Goal: Find specific page/section: Find specific page/section

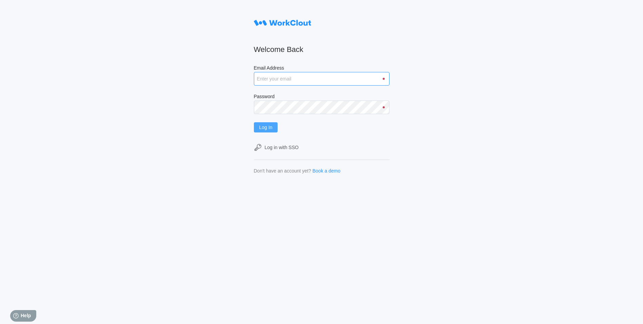
type input "[EMAIL_ADDRESS][DOMAIN_NAME]"
click at [270, 127] on span "Log In" at bounding box center [265, 127] width 13 height 5
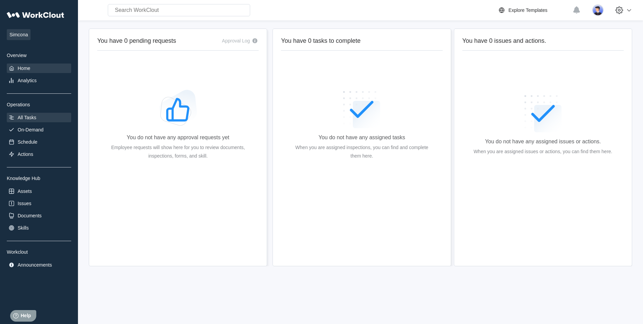
click at [20, 120] on div "All Tasks" at bounding box center [39, 117] width 64 height 9
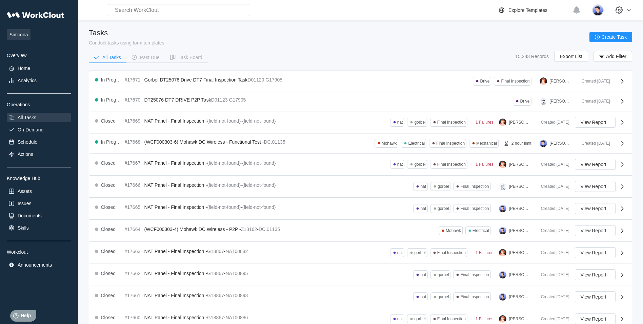
click at [161, 12] on input "text" at bounding box center [179, 10] width 142 height 12
drag, startPoint x: 153, startPoint y: 14, endPoint x: 81, endPoint y: 15, distance: 71.6
click at [81, 15] on div "vors Uh oh! We couldn’t find anything that matched "vors". Try searching for so…" at bounding box center [166, 10] width 170 height 12
type input "alstom"
drag, startPoint x: 143, startPoint y: 8, endPoint x: 66, endPoint y: 9, distance: 77.0
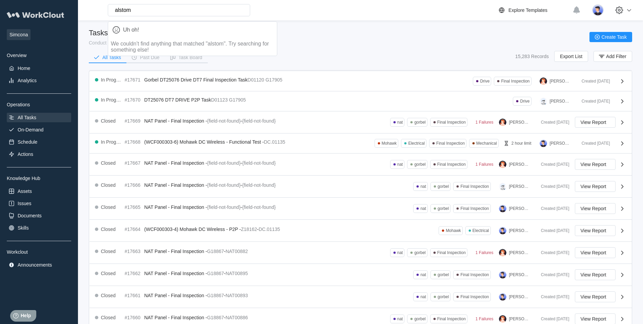
click at [66, 9] on div "Simcona Overview Home Analytics Operations All Tasks On-Demand Schedule Actions…" at bounding box center [321, 213] width 643 height 426
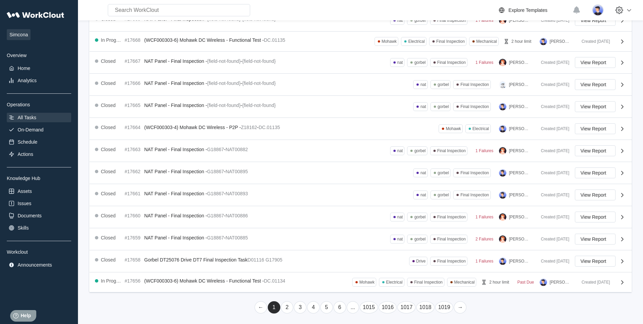
scroll to position [102, 0]
click at [23, 212] on div "Documents" at bounding box center [39, 215] width 64 height 9
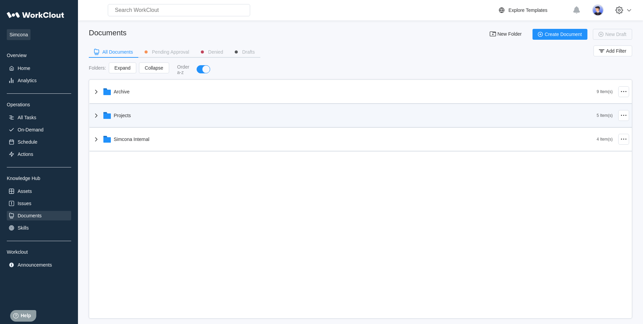
click at [95, 113] on icon at bounding box center [96, 115] width 8 height 8
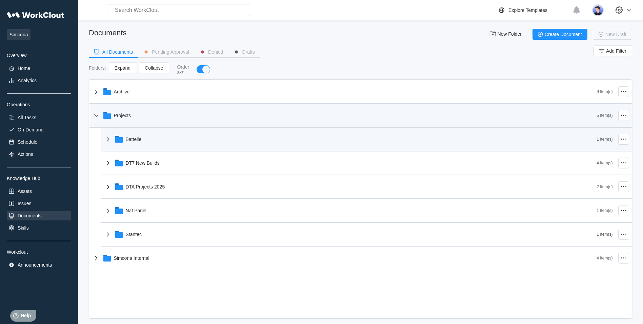
click at [110, 138] on icon at bounding box center [108, 139] width 8 height 8
click at [110, 138] on icon at bounding box center [108, 139] width 4 height 2
click at [96, 115] on icon at bounding box center [96, 115] width 8 height 8
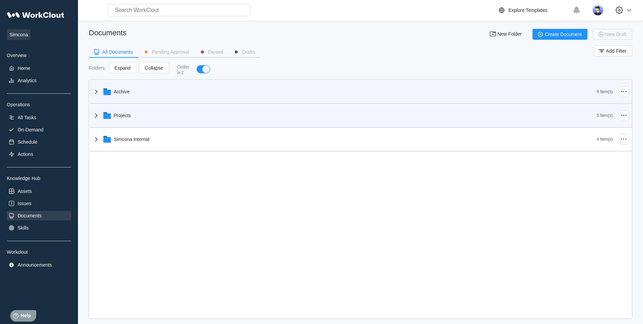
click at [97, 90] on icon at bounding box center [96, 91] width 8 height 8
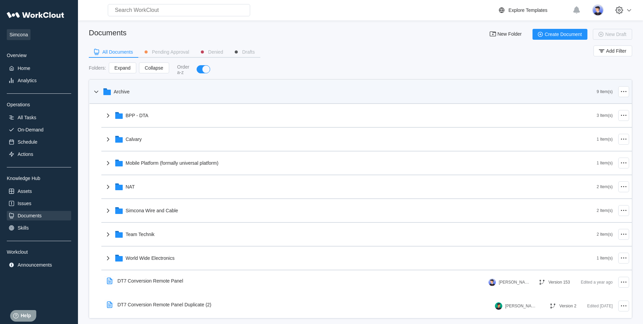
click at [97, 90] on icon at bounding box center [96, 91] width 8 height 8
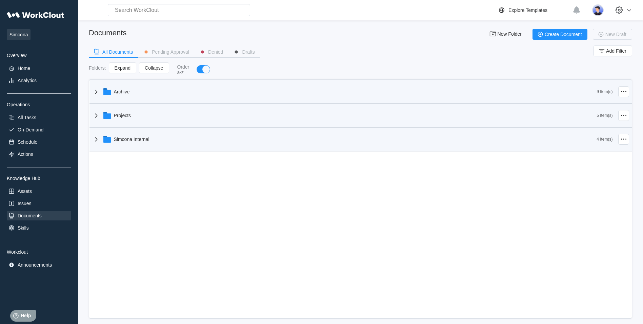
click at [98, 138] on icon at bounding box center [96, 139] width 8 height 8
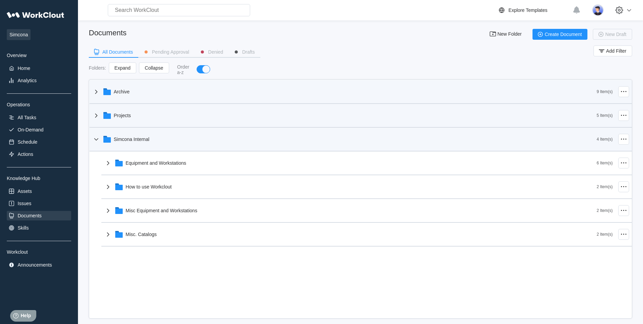
click at [98, 138] on icon at bounding box center [96, 139] width 4 height 2
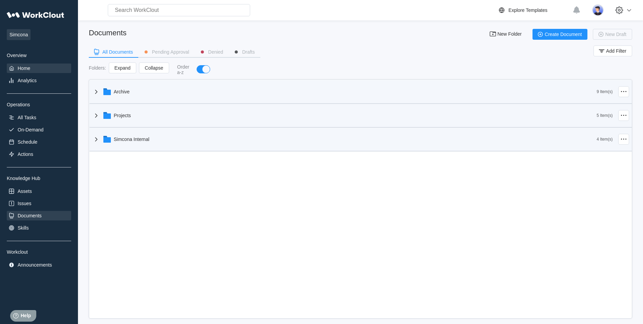
click at [23, 64] on div "Home" at bounding box center [39, 67] width 64 height 9
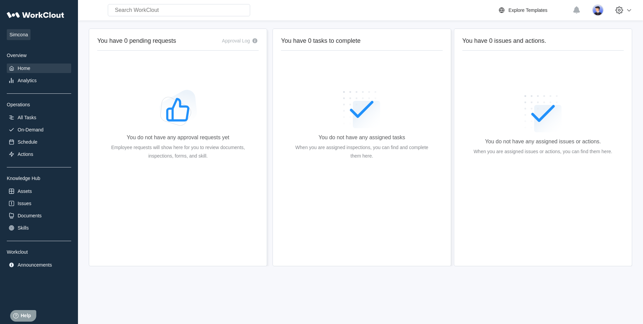
click at [142, 12] on input "text" at bounding box center [179, 10] width 142 height 12
type input "V"
type input "A"
click at [32, 116] on div "All Tasks" at bounding box center [27, 117] width 19 height 5
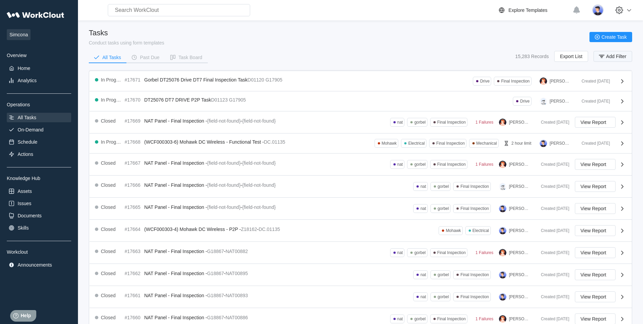
click at [610, 56] on span "Add Filter" at bounding box center [616, 56] width 20 height 5
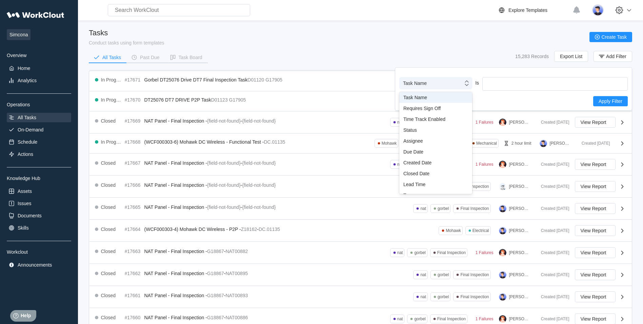
click at [468, 85] on icon at bounding box center [466, 82] width 7 height 7
click at [420, 95] on div "Task Name" at bounding box center [436, 97] width 65 height 5
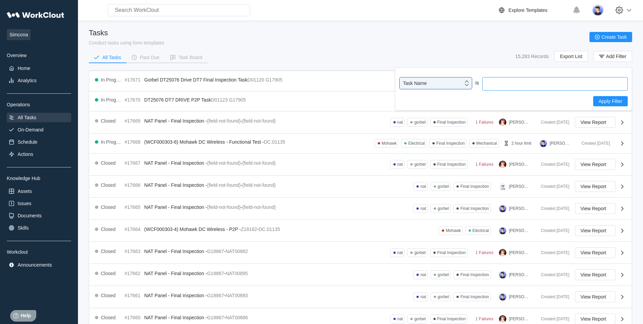
click at [517, 82] on input "text" at bounding box center [555, 84] width 145 height 14
type input "alstom"
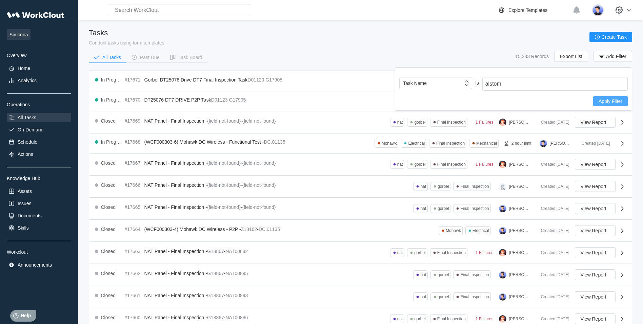
click at [617, 101] on span "Apply Filter" at bounding box center [611, 101] width 24 height 5
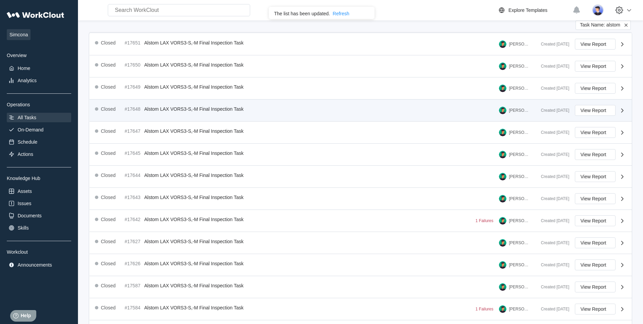
scroll to position [120, 0]
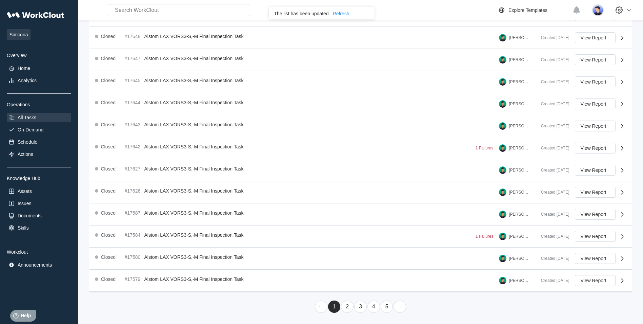
click at [349, 304] on link "2" at bounding box center [347, 306] width 13 height 12
click at [359, 303] on link "3" at bounding box center [360, 306] width 13 height 12
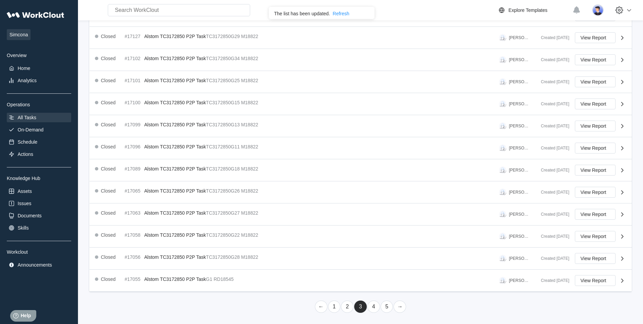
click at [375, 306] on link "4" at bounding box center [374, 306] width 13 height 12
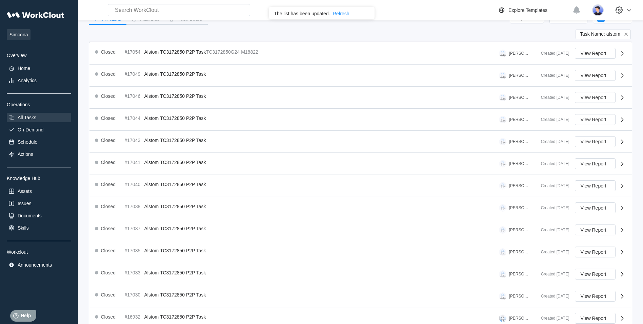
scroll to position [117, 0]
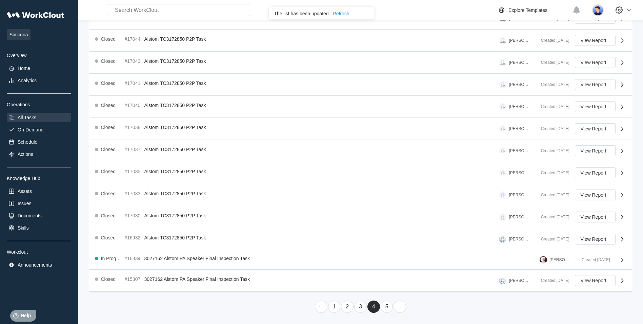
click at [388, 306] on link "5" at bounding box center [387, 306] width 13 height 12
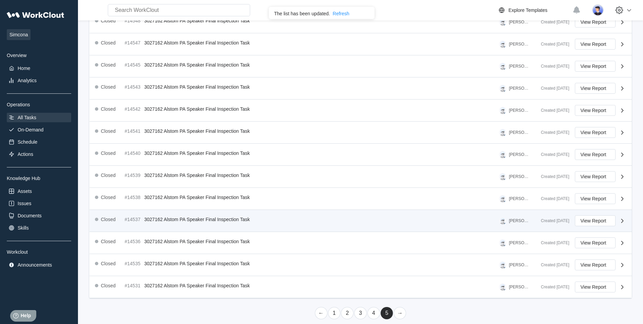
scroll to position [120, 0]
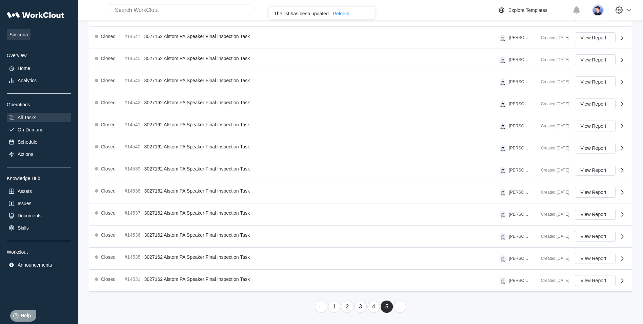
click at [400, 309] on link "→" at bounding box center [400, 306] width 13 height 12
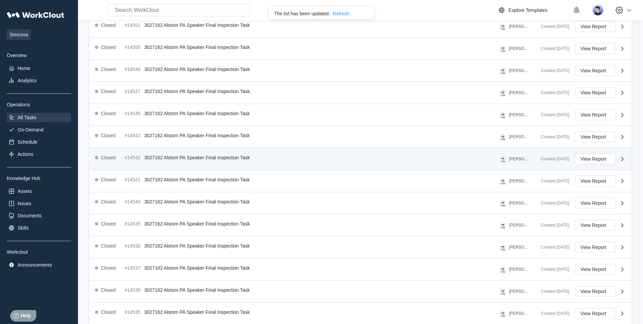
scroll to position [0, 0]
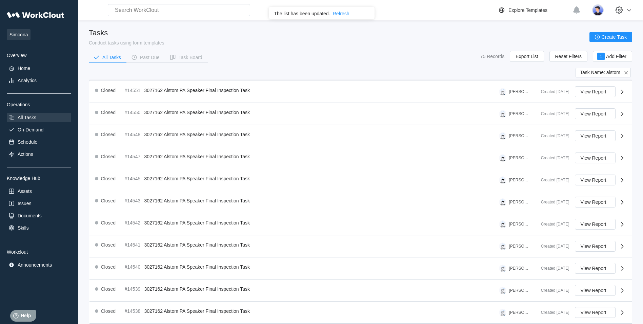
click at [626, 73] on icon at bounding box center [626, 73] width 6 height 6
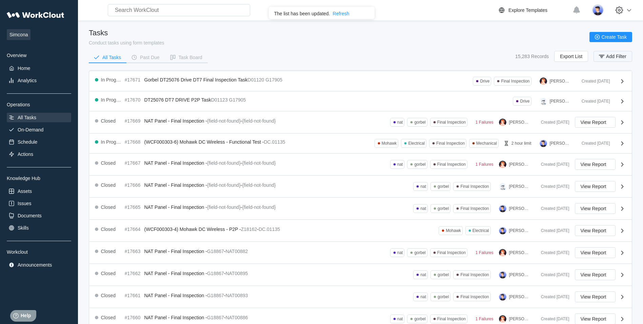
click at [611, 57] on span "Add Filter" at bounding box center [616, 56] width 20 height 5
click at [518, 84] on input "text" at bounding box center [555, 84] width 145 height 14
type input "cnse"
click at [617, 101] on span "Apply Filter" at bounding box center [611, 101] width 24 height 5
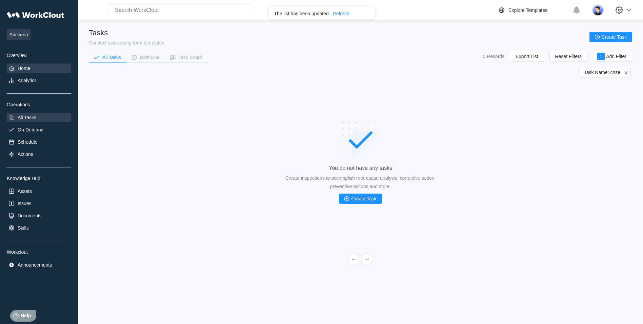
click at [26, 66] on div "Home" at bounding box center [24, 67] width 13 height 5
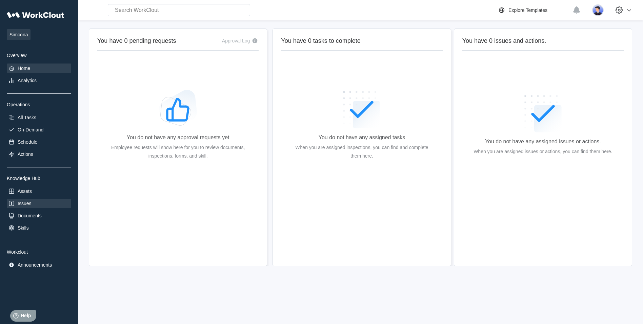
click at [28, 202] on div "Issues" at bounding box center [25, 202] width 14 height 5
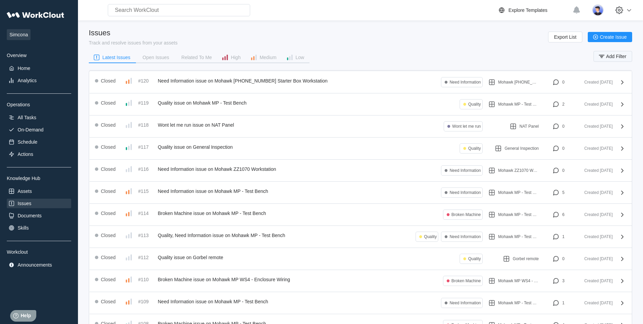
click at [615, 55] on span "Add Filter" at bounding box center [616, 56] width 20 height 5
click at [528, 85] on input "text" at bounding box center [555, 84] width 145 height 14
paste input "TC3172850"
type input "TC3172850"
click at [621, 99] on span "Apply Filter" at bounding box center [611, 101] width 24 height 5
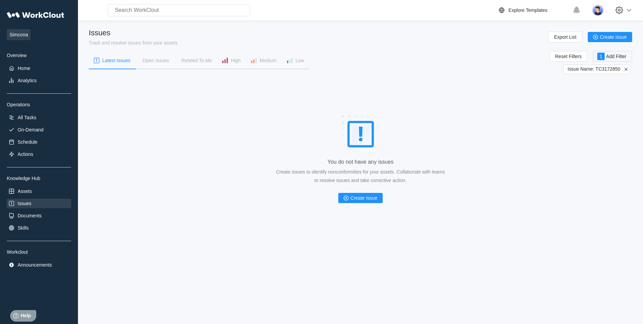
click at [605, 59] on div "1" at bounding box center [601, 56] width 7 height 7
click at [469, 81] on icon at bounding box center [466, 82] width 7 height 7
click at [24, 68] on div "Home" at bounding box center [24, 67] width 13 height 5
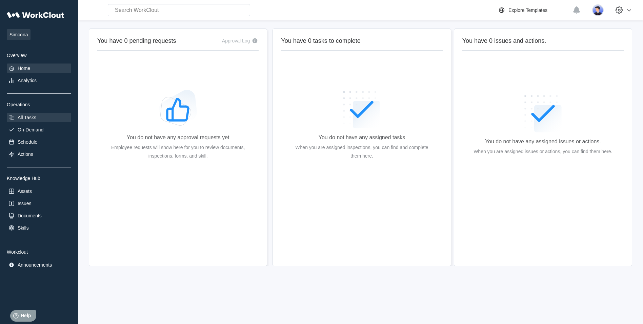
click at [26, 115] on div "All Tasks" at bounding box center [27, 117] width 19 height 5
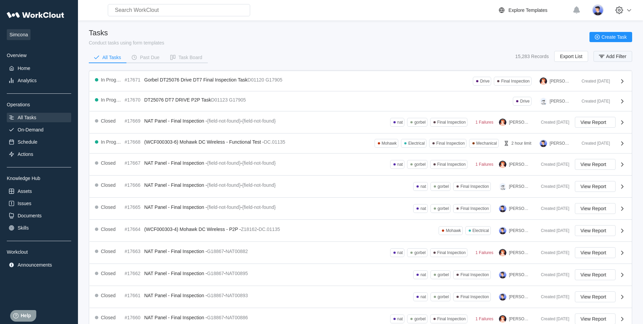
click at [608, 56] on span "Add Filter" at bounding box center [616, 56] width 20 height 5
click at [501, 84] on input "text" at bounding box center [555, 84] width 145 height 14
type input "cnse"
click at [599, 100] on span "Apply Filter" at bounding box center [611, 101] width 24 height 5
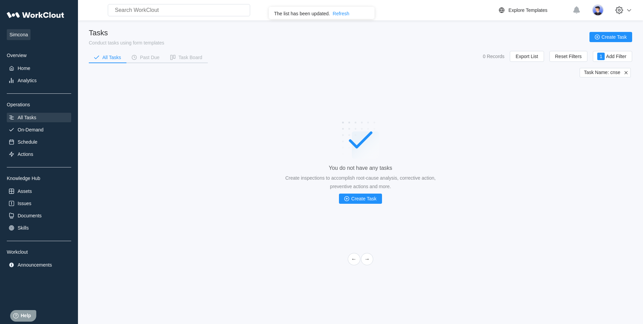
click at [344, 13] on div "Refresh" at bounding box center [341, 13] width 17 height 5
click at [611, 56] on span "Add Filter" at bounding box center [616, 56] width 20 height 5
drag, startPoint x: 506, startPoint y: 85, endPoint x: 473, endPoint y: 87, distance: 33.0
click at [473, 87] on div "Task Name Is cnse" at bounding box center [513, 84] width 229 height 14
type input "alstom"
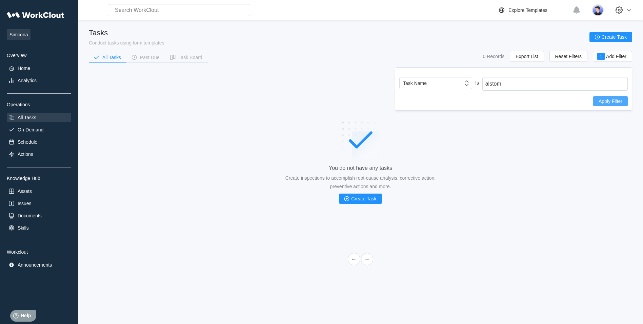
click at [599, 101] on span "Apply Filter" at bounding box center [611, 101] width 24 height 5
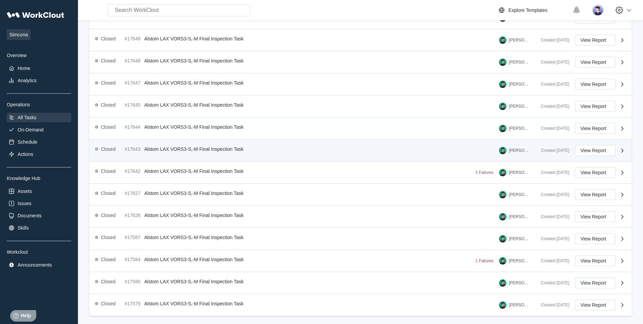
scroll to position [120, 0]
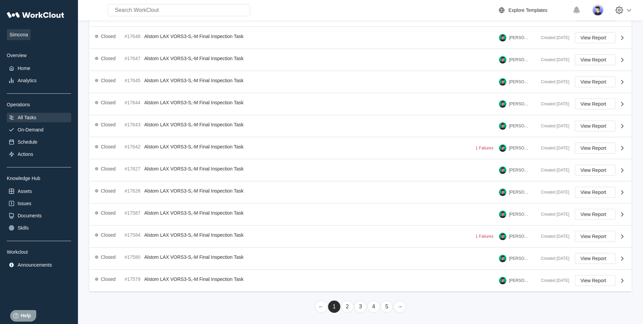
click at [347, 307] on link "2" at bounding box center [347, 306] width 13 height 12
click at [359, 308] on link "3" at bounding box center [360, 306] width 13 height 12
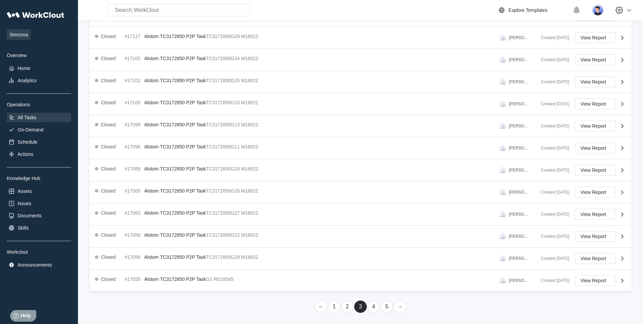
click at [373, 306] on link "4" at bounding box center [374, 306] width 13 height 12
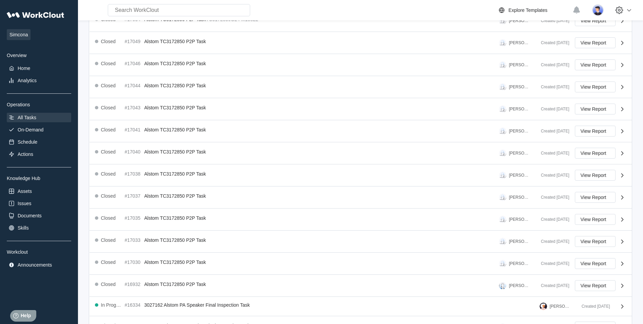
scroll to position [117, 0]
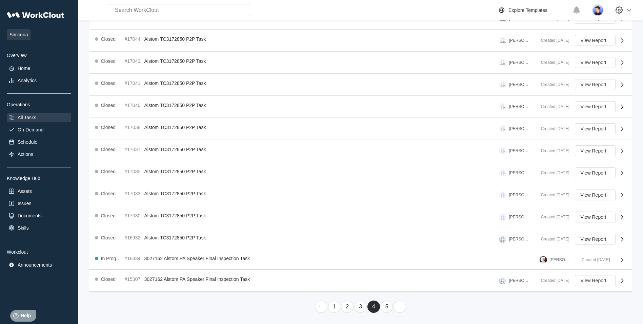
click at [383, 308] on link "5" at bounding box center [387, 306] width 13 height 12
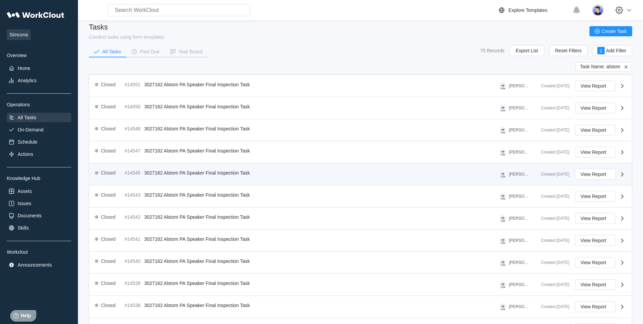
scroll to position [120, 0]
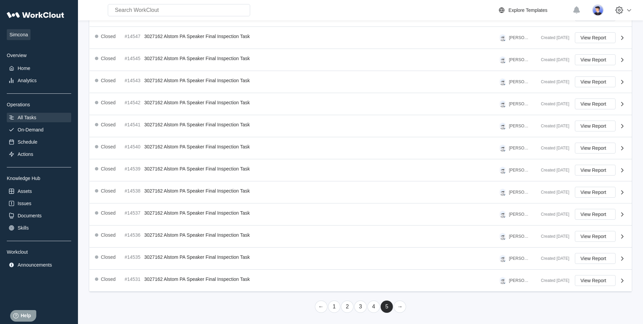
click at [336, 308] on link "1" at bounding box center [334, 306] width 13 height 12
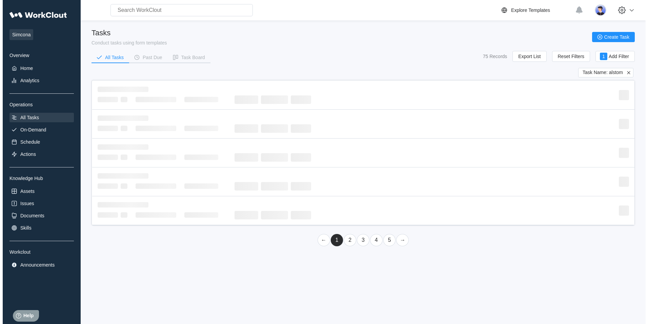
scroll to position [0, 0]
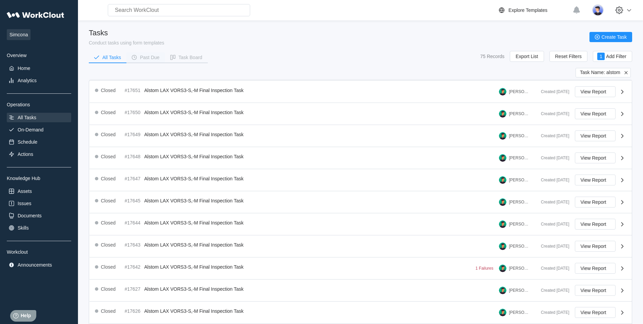
click at [154, 57] on div "Past Due" at bounding box center [150, 57] width 20 height 5
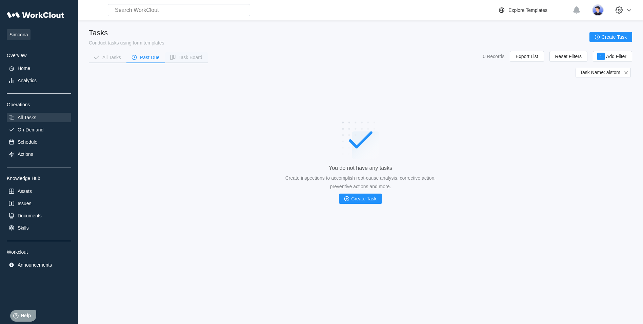
click at [185, 57] on div "Task Board" at bounding box center [191, 57] width 24 height 5
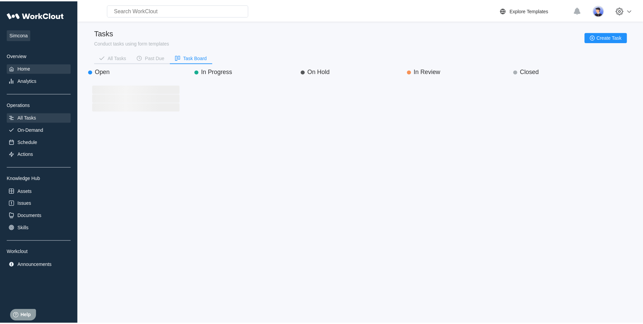
scroll to position [225, 97]
click at [31, 67] on div "Home" at bounding box center [39, 67] width 64 height 9
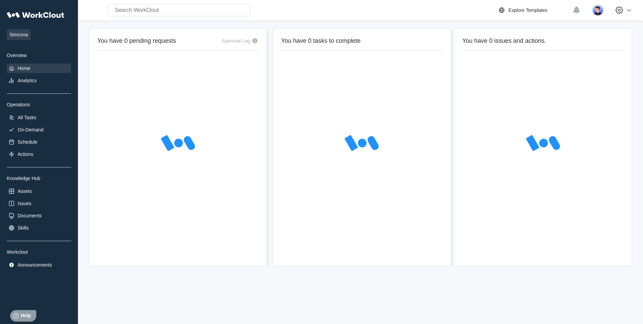
click at [31, 67] on div "Home" at bounding box center [39, 67] width 64 height 9
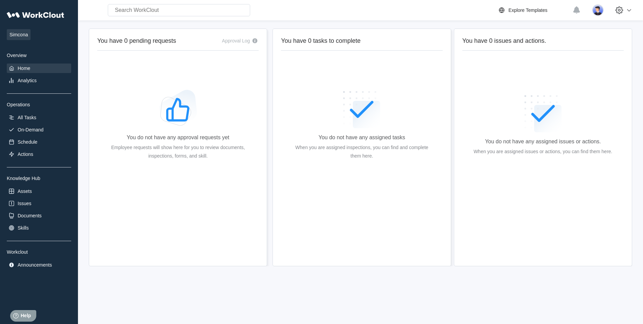
click at [19, 68] on div "Home" at bounding box center [24, 67] width 13 height 5
click at [598, 10] on img at bounding box center [598, 10] width 12 height 12
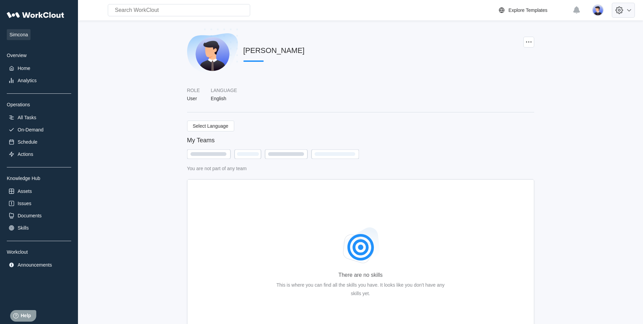
click at [632, 9] on icon at bounding box center [629, 10] width 8 height 8
click at [559, 71] on div "Log Out" at bounding box center [562, 72] width 17 height 5
click at [556, 71] on div "Log Out" at bounding box center [562, 72] width 17 height 5
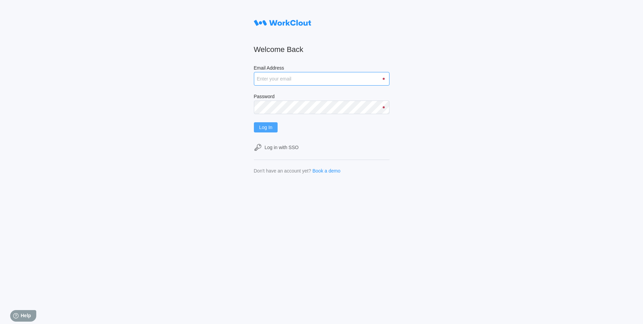
type input "dknights@simcona.com"
click at [272, 124] on button "Log In" at bounding box center [266, 127] width 24 height 10
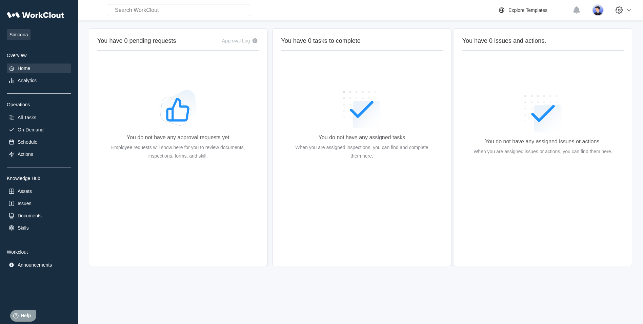
click at [26, 69] on div "Home" at bounding box center [24, 67] width 13 height 5
click at [28, 130] on div "On-Demand" at bounding box center [31, 129] width 26 height 5
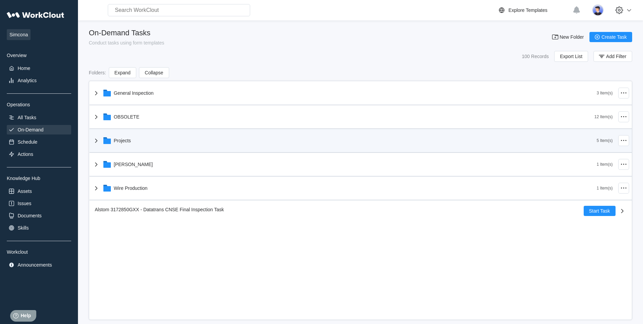
click at [96, 141] on icon at bounding box center [96, 140] width 2 height 4
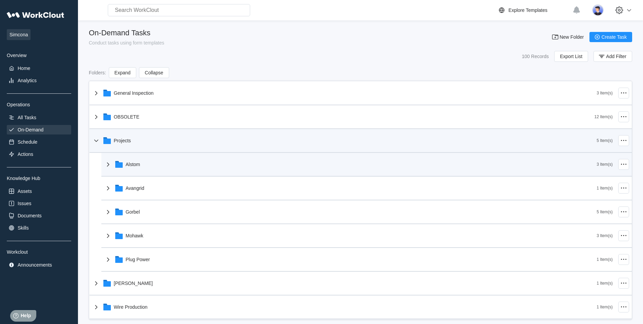
click at [106, 165] on icon at bounding box center [108, 164] width 8 height 8
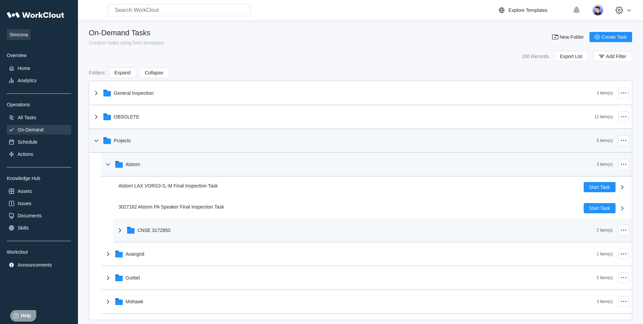
click at [120, 230] on icon at bounding box center [120, 230] width 2 height 4
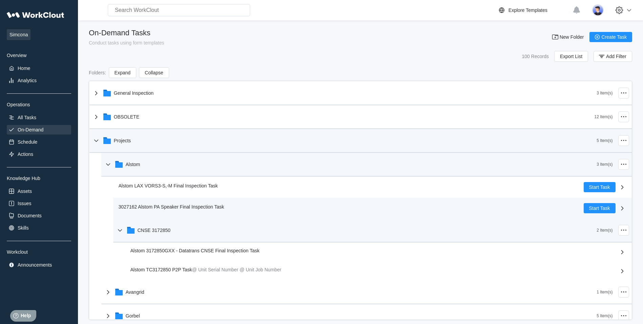
scroll to position [34, 0]
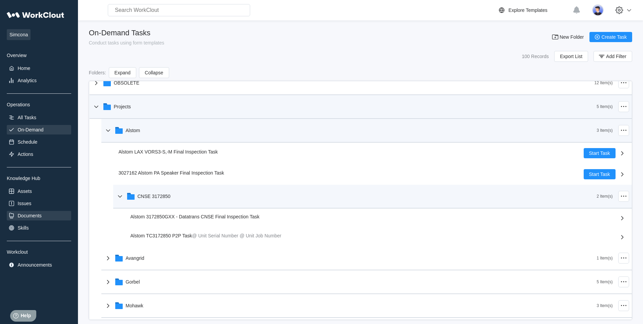
click at [35, 217] on div "Documents" at bounding box center [30, 215] width 24 height 5
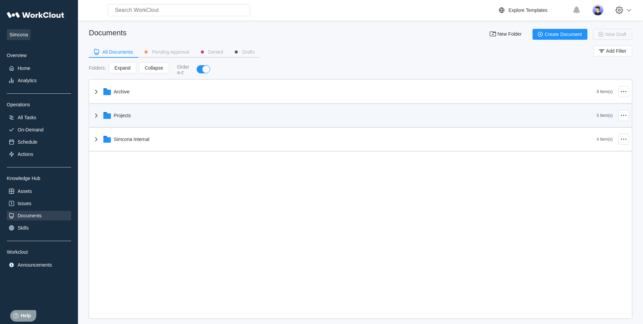
click at [97, 114] on icon at bounding box center [96, 115] width 8 height 8
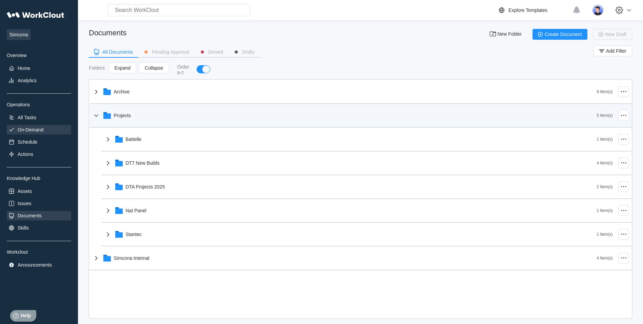
click at [21, 129] on div "On-Demand" at bounding box center [31, 129] width 26 height 5
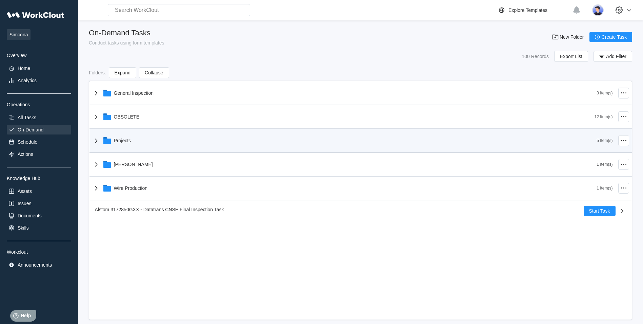
click at [93, 140] on icon at bounding box center [96, 140] width 8 height 8
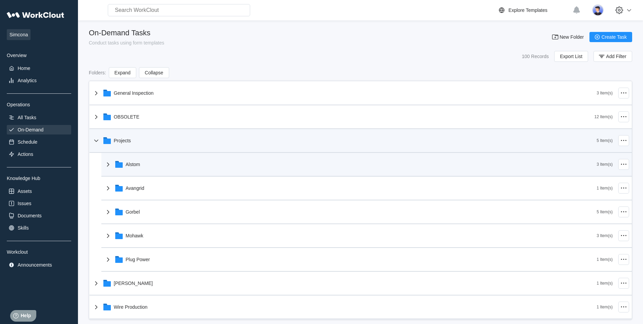
click at [109, 164] on icon at bounding box center [108, 164] width 2 height 4
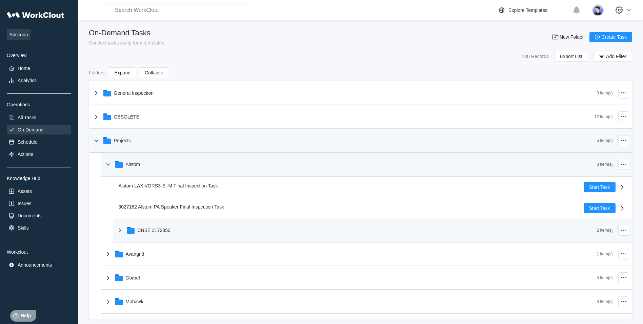
click at [119, 230] on icon at bounding box center [120, 230] width 8 height 8
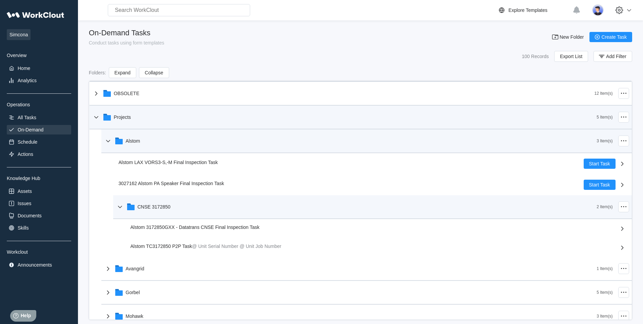
scroll to position [34, 0]
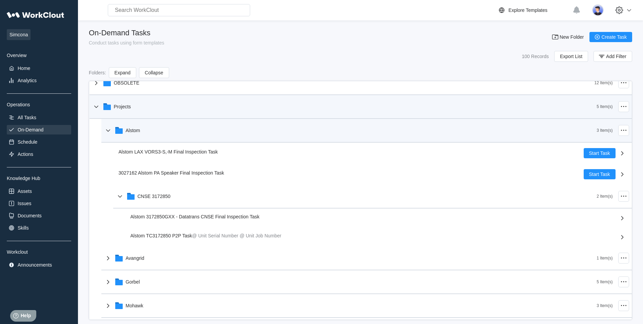
click at [201, 216] on span "Alstom 3172850GXX - Datatrans CNSE Final Inspection Task" at bounding box center [195, 216] width 129 height 5
click at [619, 216] on icon at bounding box center [623, 218] width 8 height 8
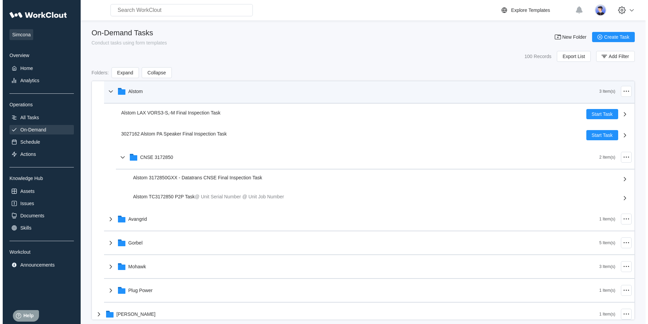
scroll to position [102, 0]
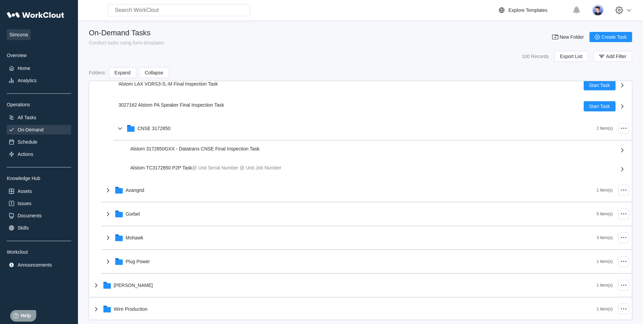
click at [246, 153] on div "Alstom 3172850GXX - Datatrans CNSE Final Inspection Task" at bounding box center [373, 150] width 485 height 8
click at [619, 149] on icon at bounding box center [623, 150] width 8 height 8
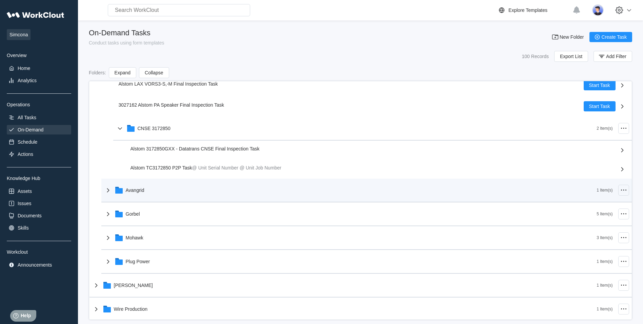
click at [621, 188] on icon at bounding box center [624, 190] width 8 height 8
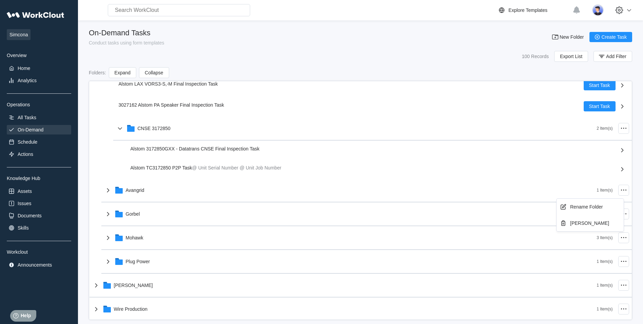
click at [619, 152] on icon at bounding box center [623, 150] width 8 height 8
click at [621, 151] on icon at bounding box center [622, 150] width 2 height 4
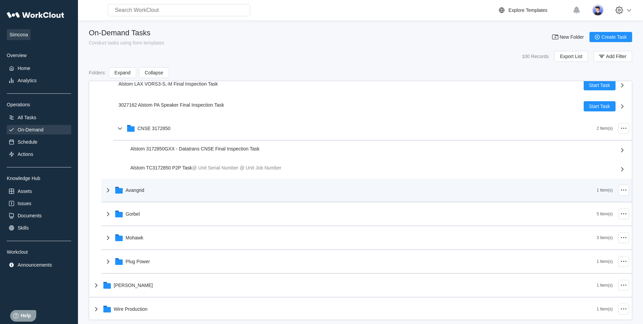
click at [107, 191] on icon at bounding box center [108, 190] width 8 height 8
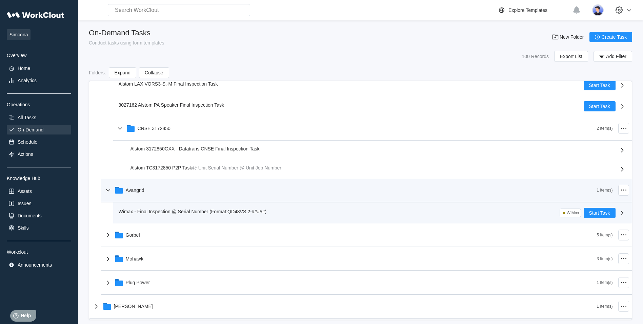
click at [162, 211] on span "Wimax - Final Inspection @ Serial Number (Format:QD48VS.2-#####)" at bounding box center [193, 211] width 148 height 5
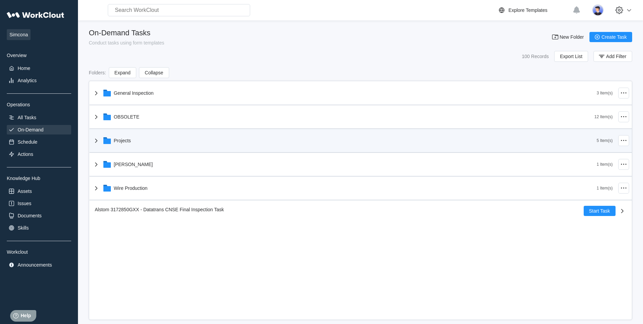
click at [94, 140] on icon at bounding box center [96, 140] width 8 height 8
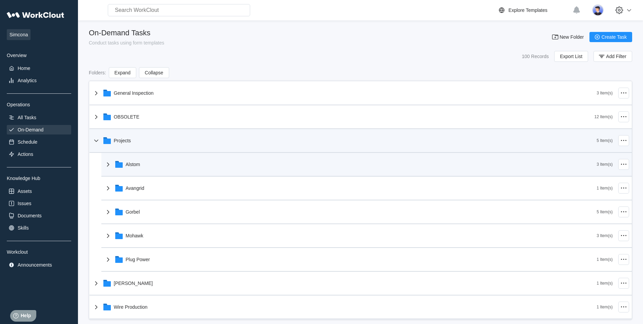
click at [108, 165] on icon at bounding box center [108, 164] width 2 height 4
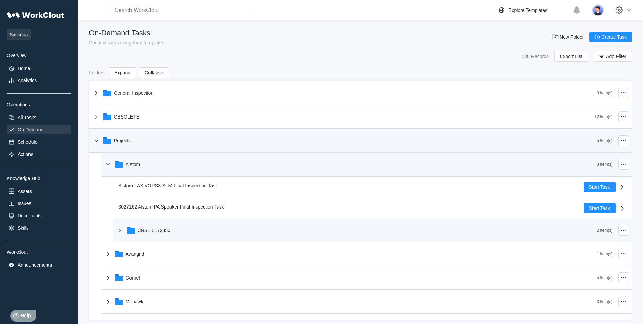
click at [155, 231] on div "CNSE 3172850" at bounding box center [154, 229] width 33 height 5
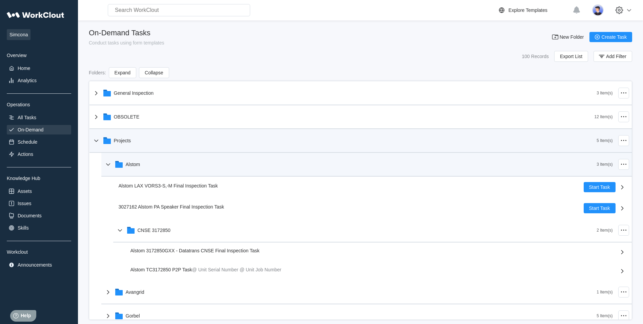
click at [167, 250] on span "Alstom 3172850GXX - Datatrans CNSE Final Inspection Task" at bounding box center [195, 250] width 129 height 5
click at [230, 251] on span "Alstom 3172850GXX - Datatrans CNSE Final Inspection Task" at bounding box center [195, 250] width 129 height 5
click at [229, 251] on span "Alstom 3172850GXX - Datatrans CNSE Final Inspection Task" at bounding box center [195, 250] width 129 height 5
click at [152, 248] on span "Alstom 3172850GXX - Datatrans CNSE Final Inspection Task" at bounding box center [195, 250] width 129 height 5
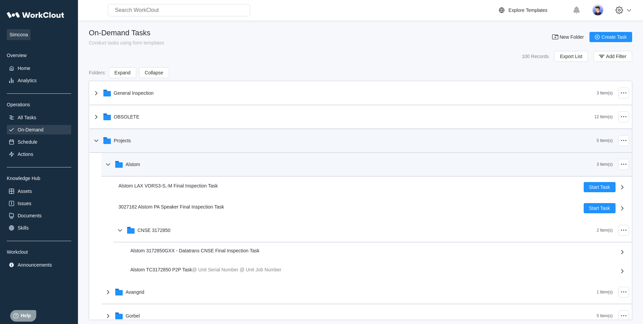
click at [197, 251] on span "Alstom 3172850GXX - Datatrans CNSE Final Inspection Task" at bounding box center [195, 250] width 129 height 5
click at [28, 141] on div "Schedule" at bounding box center [28, 141] width 20 height 5
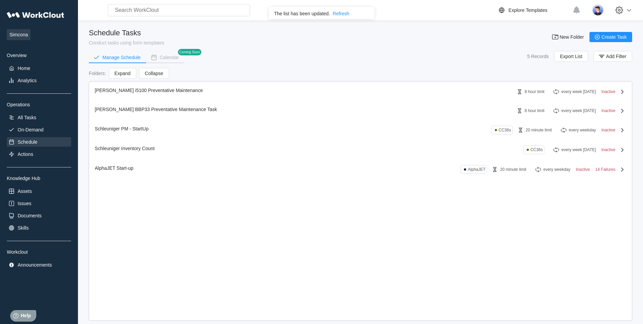
click at [338, 14] on div "Refresh" at bounding box center [341, 13] width 17 height 5
click at [28, 128] on div "On-Demand" at bounding box center [31, 129] width 26 height 5
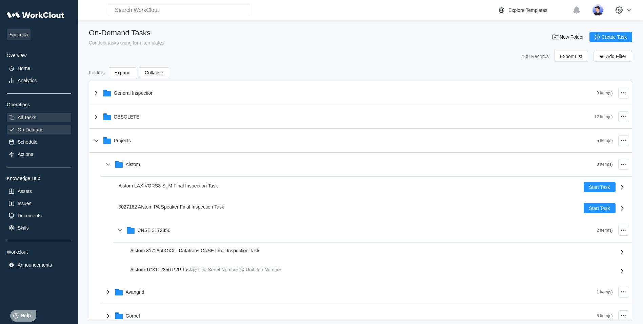
click at [29, 117] on div "All Tasks" at bounding box center [27, 117] width 19 height 5
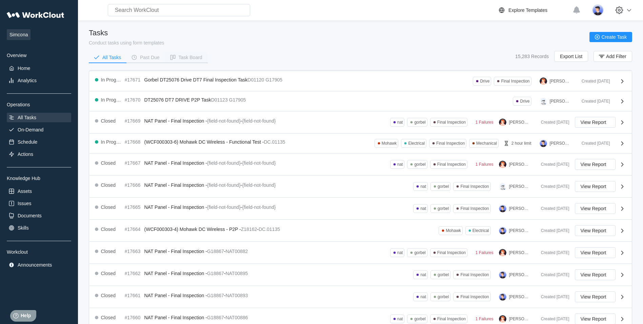
click at [178, 56] on span "Task Board" at bounding box center [189, 57] width 25 height 5
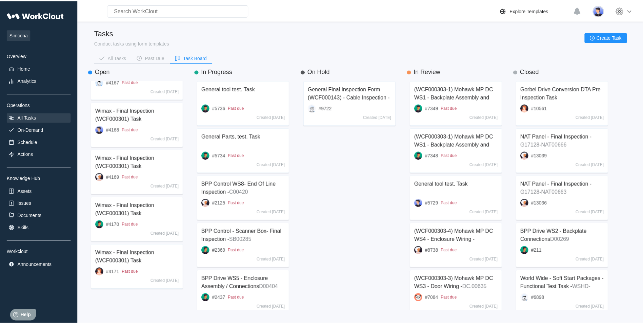
scroll to position [3391, 0]
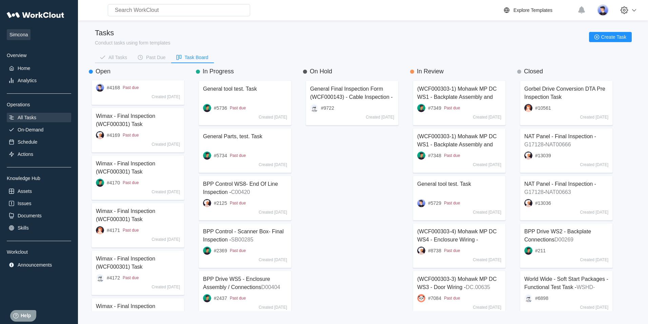
click at [37, 116] on div "All Tasks" at bounding box center [39, 117] width 64 height 9
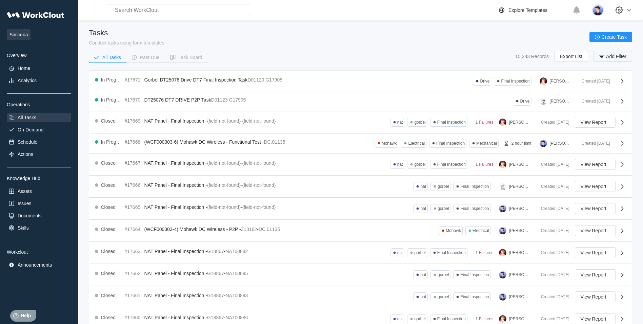
click at [613, 53] on button "Add Filter" at bounding box center [613, 56] width 39 height 11
click at [550, 85] on input "text" at bounding box center [555, 84] width 145 height 14
type input "cnse"
click at [609, 99] on span "Apply Filter" at bounding box center [611, 101] width 24 height 5
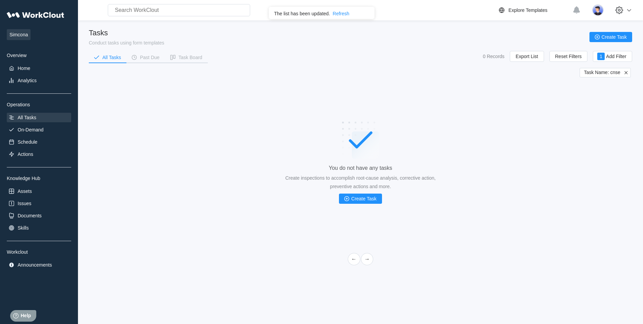
click at [340, 14] on div "Refresh" at bounding box center [341, 13] width 17 height 5
click at [626, 73] on icon at bounding box center [626, 73] width 6 height 6
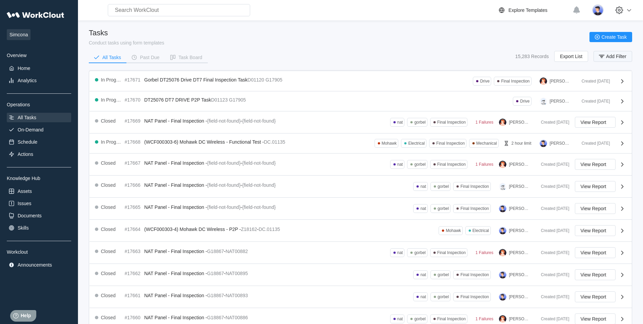
click at [617, 55] on span "Add Filter" at bounding box center [616, 56] width 20 height 5
click at [495, 84] on input "text" at bounding box center [555, 84] width 145 height 14
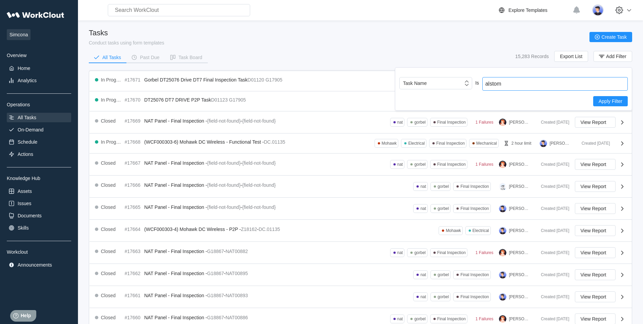
type input "alstom"
click at [605, 101] on span "Apply Filter" at bounding box center [611, 101] width 24 height 5
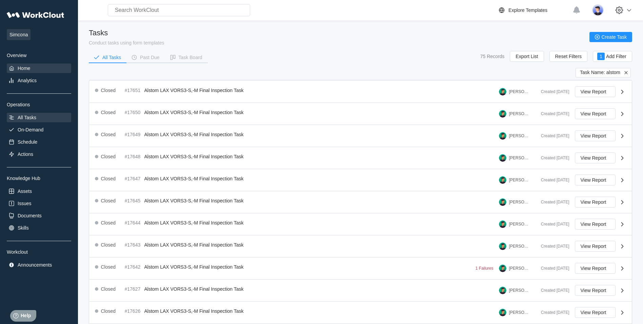
click at [27, 69] on div "Home" at bounding box center [24, 67] width 13 height 5
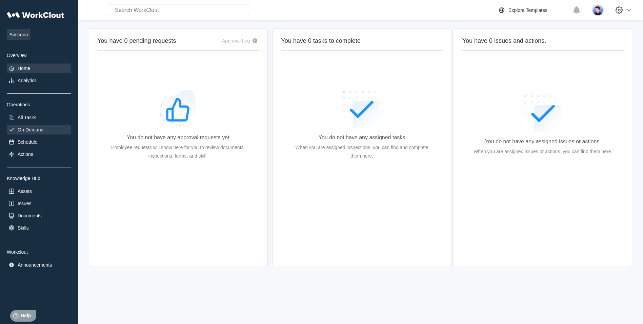
click at [21, 131] on div "On-Demand" at bounding box center [31, 129] width 26 height 5
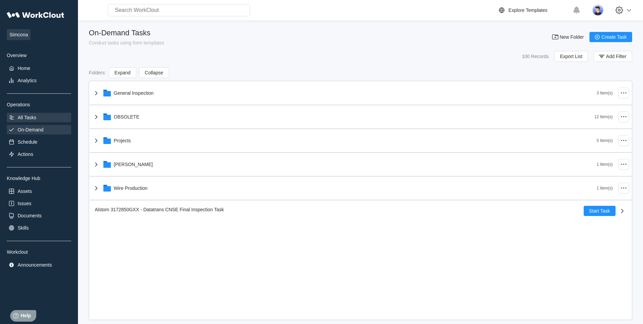
click at [33, 115] on div "All Tasks" at bounding box center [27, 117] width 19 height 5
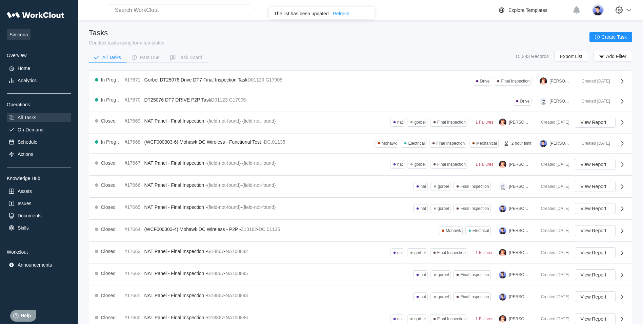
click at [343, 13] on div "Refresh" at bounding box center [341, 13] width 17 height 5
click at [194, 56] on div "Task Board" at bounding box center [191, 57] width 24 height 5
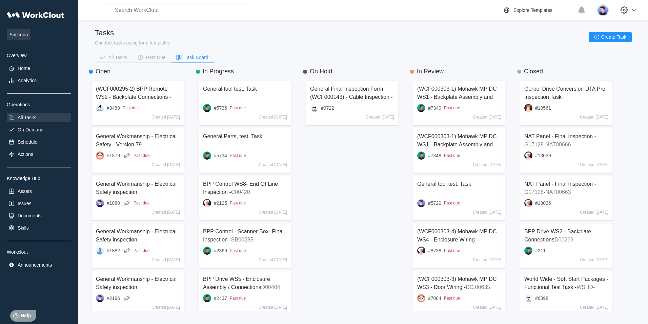
scroll to position [225, 97]
click at [179, 54] on icon "button" at bounding box center [178, 57] width 7 height 7
click at [124, 56] on div "All Tasks" at bounding box center [118, 57] width 19 height 5
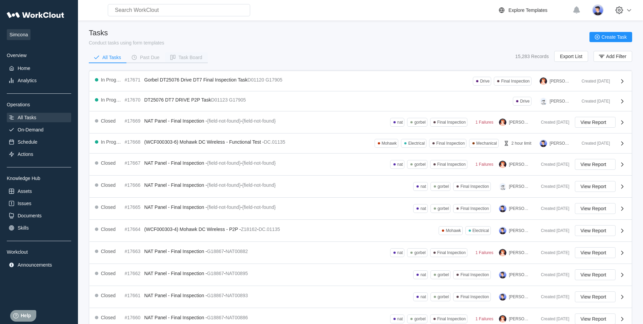
click at [190, 56] on div "Task Board" at bounding box center [191, 57] width 24 height 5
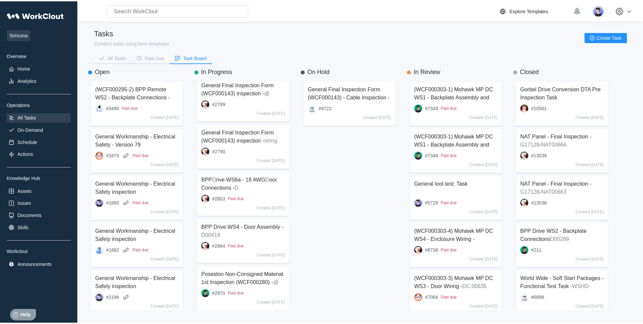
scroll to position [441, 0]
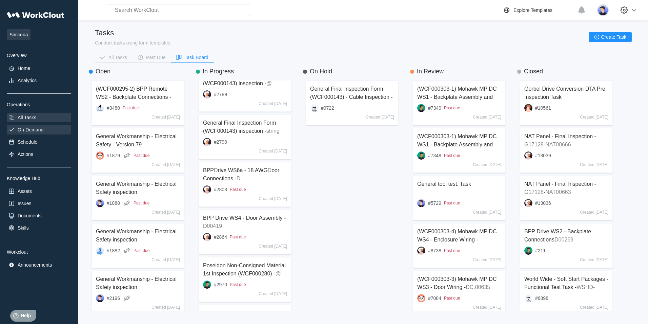
click at [33, 131] on div "On-Demand" at bounding box center [31, 129] width 26 height 5
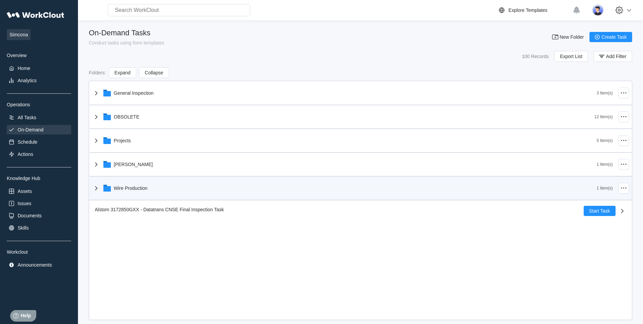
click at [97, 193] on div "Wire Production" at bounding box center [344, 188] width 505 height 18
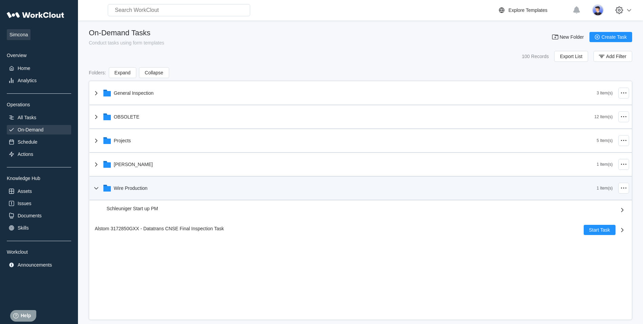
click at [95, 188] on icon at bounding box center [96, 188] width 4 height 2
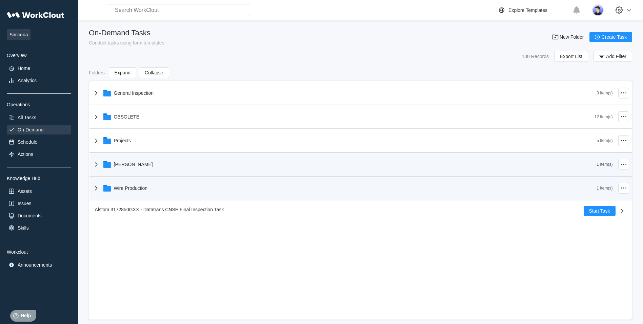
click at [93, 165] on icon at bounding box center [96, 164] width 8 height 8
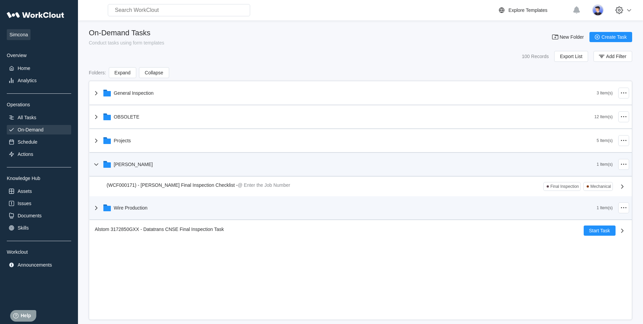
click at [94, 165] on icon at bounding box center [96, 164] width 8 height 8
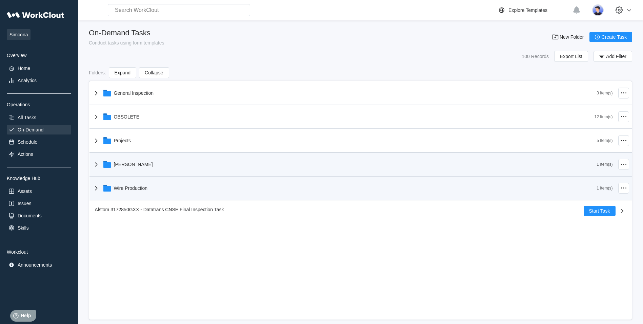
click at [94, 185] on icon at bounding box center [96, 188] width 8 height 8
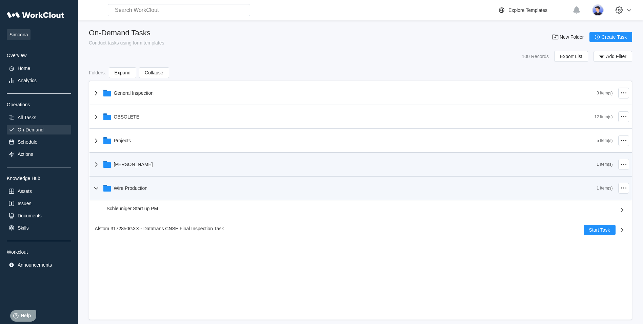
click at [95, 186] on icon at bounding box center [96, 188] width 8 height 8
